Goal: Information Seeking & Learning: Learn about a topic

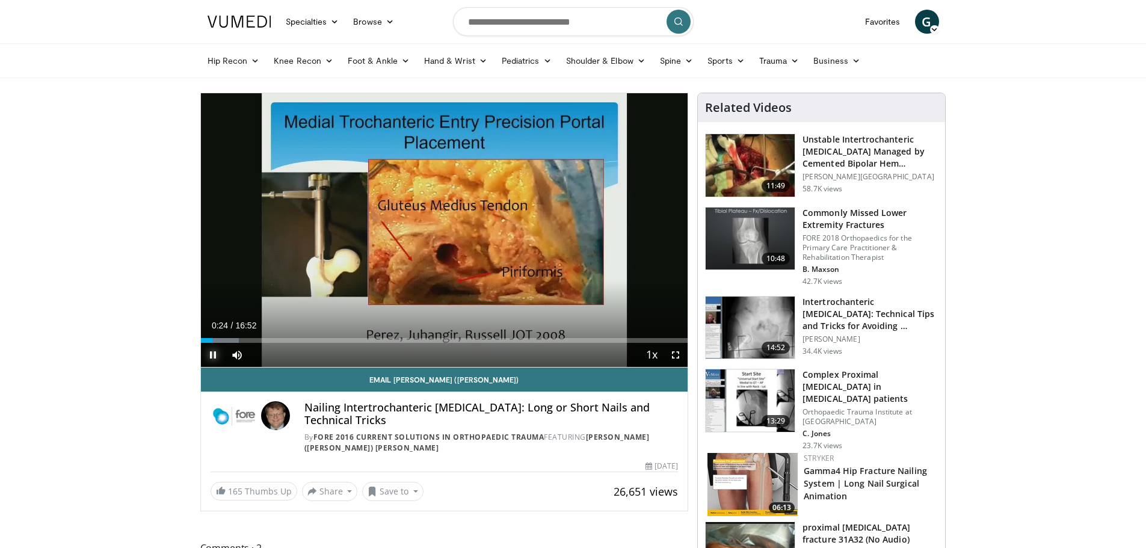
click at [214, 355] on span "Video Player" at bounding box center [213, 355] width 24 height 24
click at [212, 351] on span "Video Player" at bounding box center [213, 355] width 24 height 24
click at [213, 355] on span "Video Player" at bounding box center [213, 355] width 24 height 24
click at [209, 355] on span "Video Player" at bounding box center [213, 355] width 24 height 24
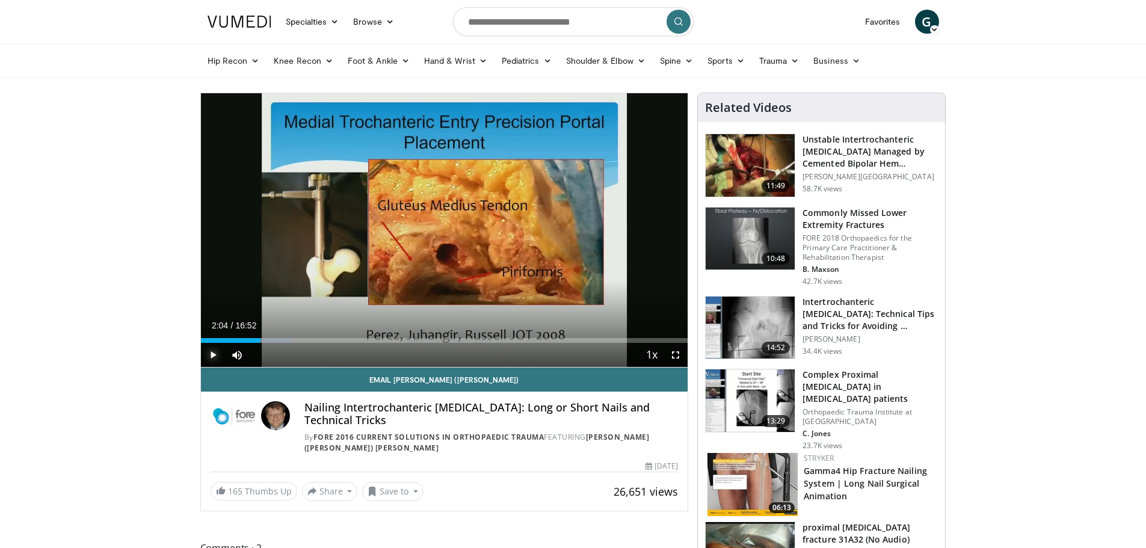
click at [212, 355] on span "Video Player" at bounding box center [213, 355] width 24 height 24
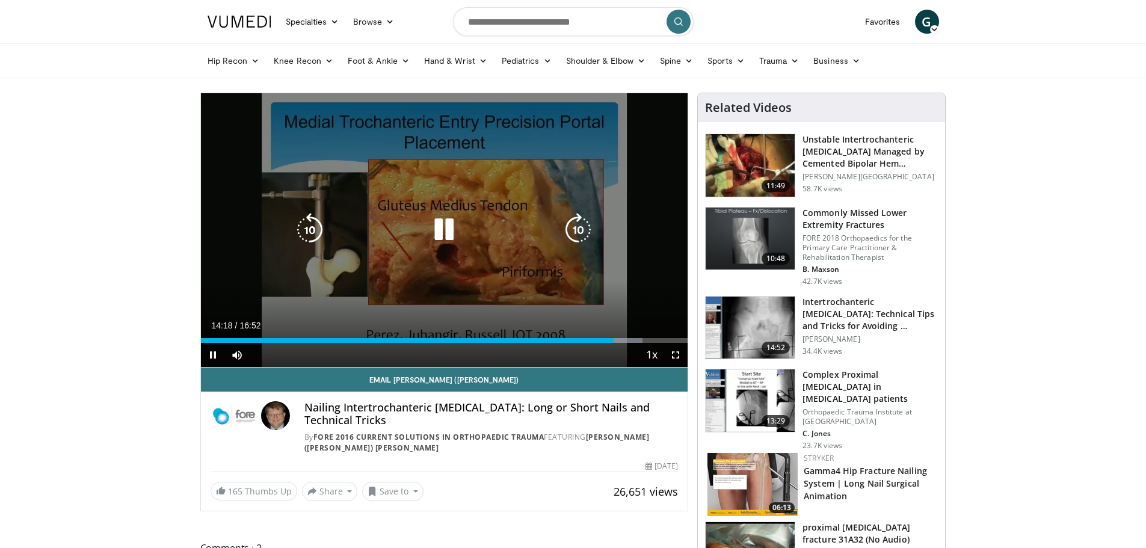
click at [438, 234] on icon "Video Player" at bounding box center [444, 230] width 34 height 34
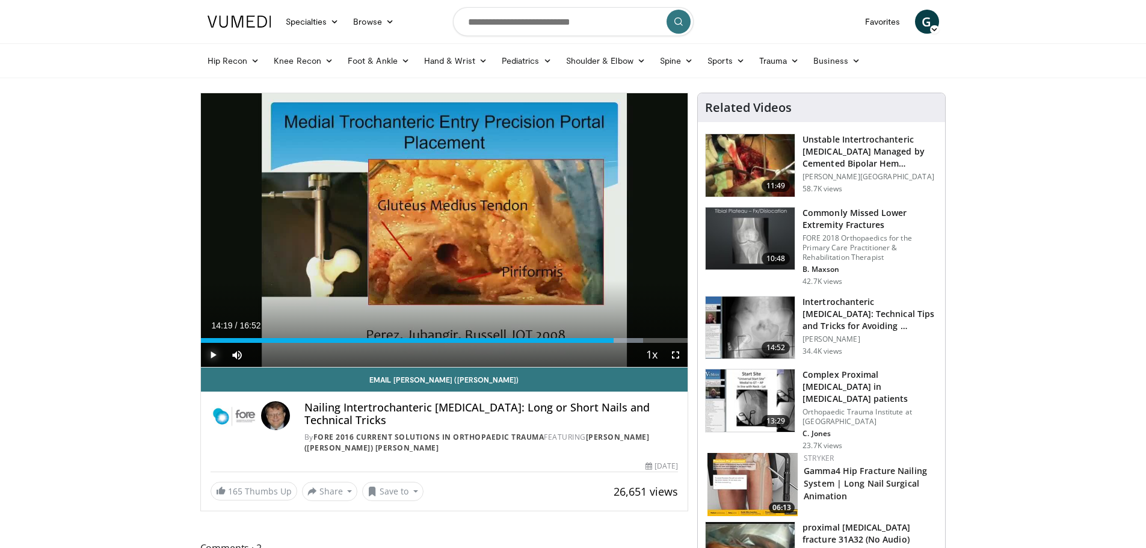
click at [215, 356] on span "Video Player" at bounding box center [213, 355] width 24 height 24
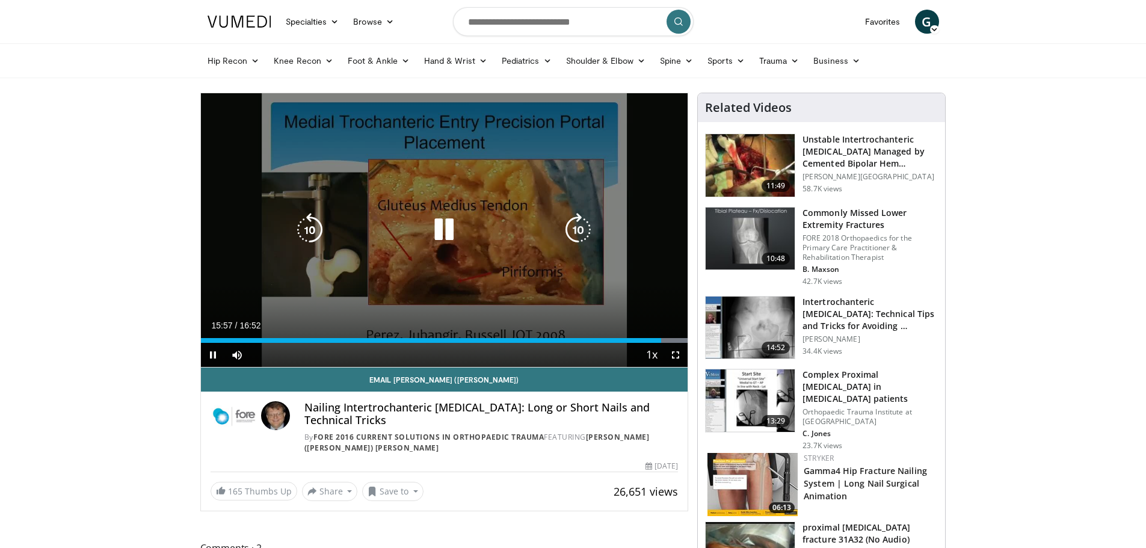
click at [449, 233] on icon "Video Player" at bounding box center [444, 230] width 34 height 34
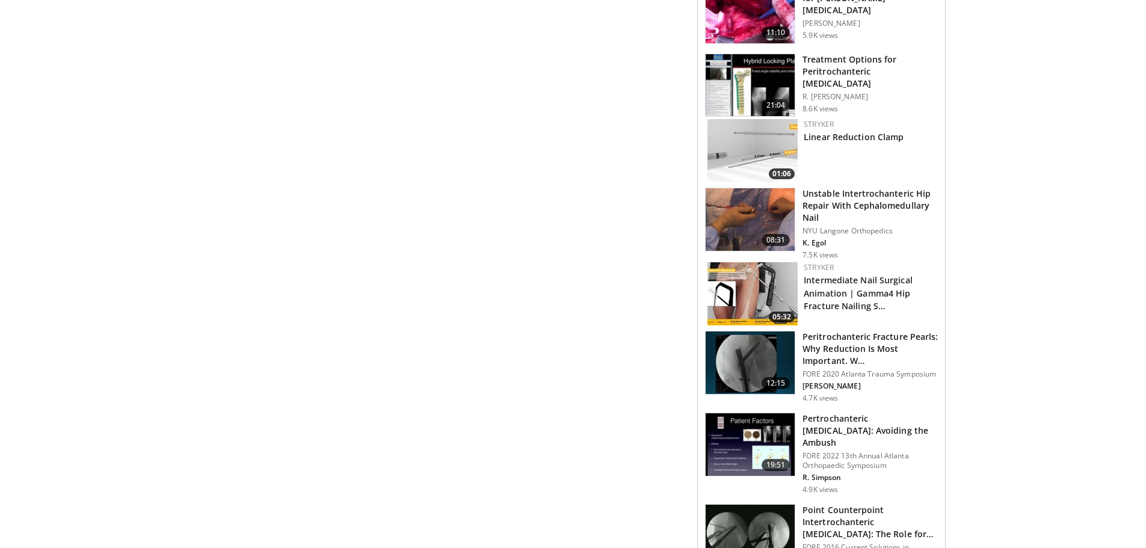
scroll to position [902, 0]
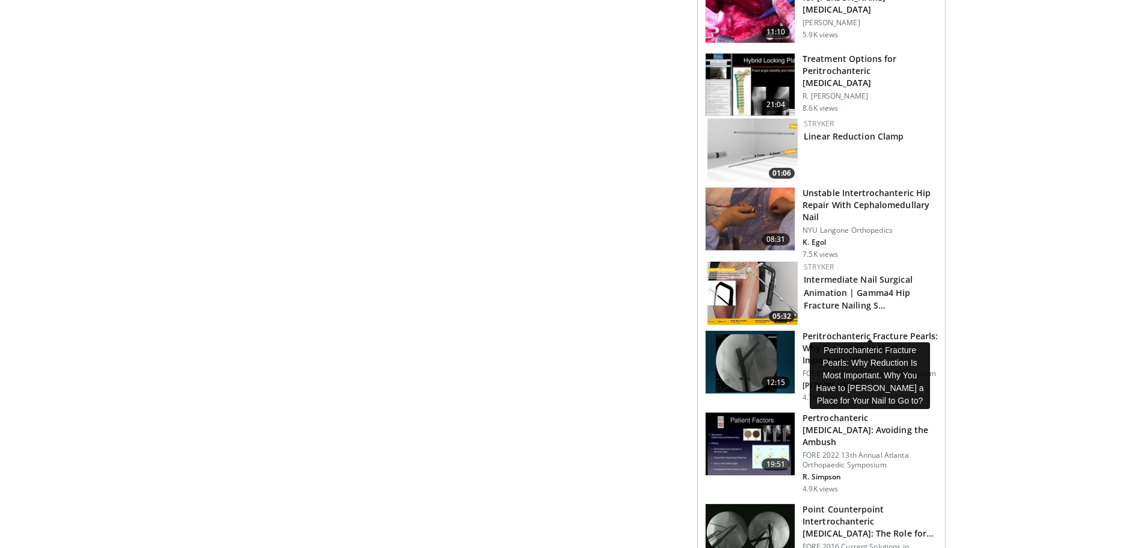
click at [873, 332] on h3 "Peritrochanteric Fracture Pearls: Why Reduction Is Most Important. W…" at bounding box center [869, 348] width 135 height 36
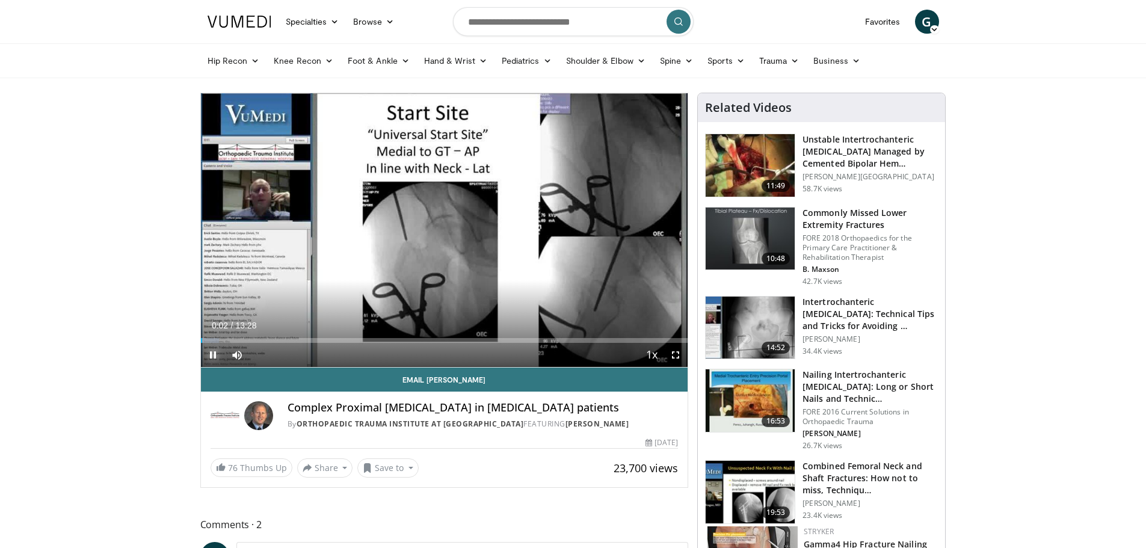
click at [208, 351] on span "Video Player" at bounding box center [213, 355] width 24 height 24
